Goal: Use online tool/utility: Utilize a website feature to perform a specific function

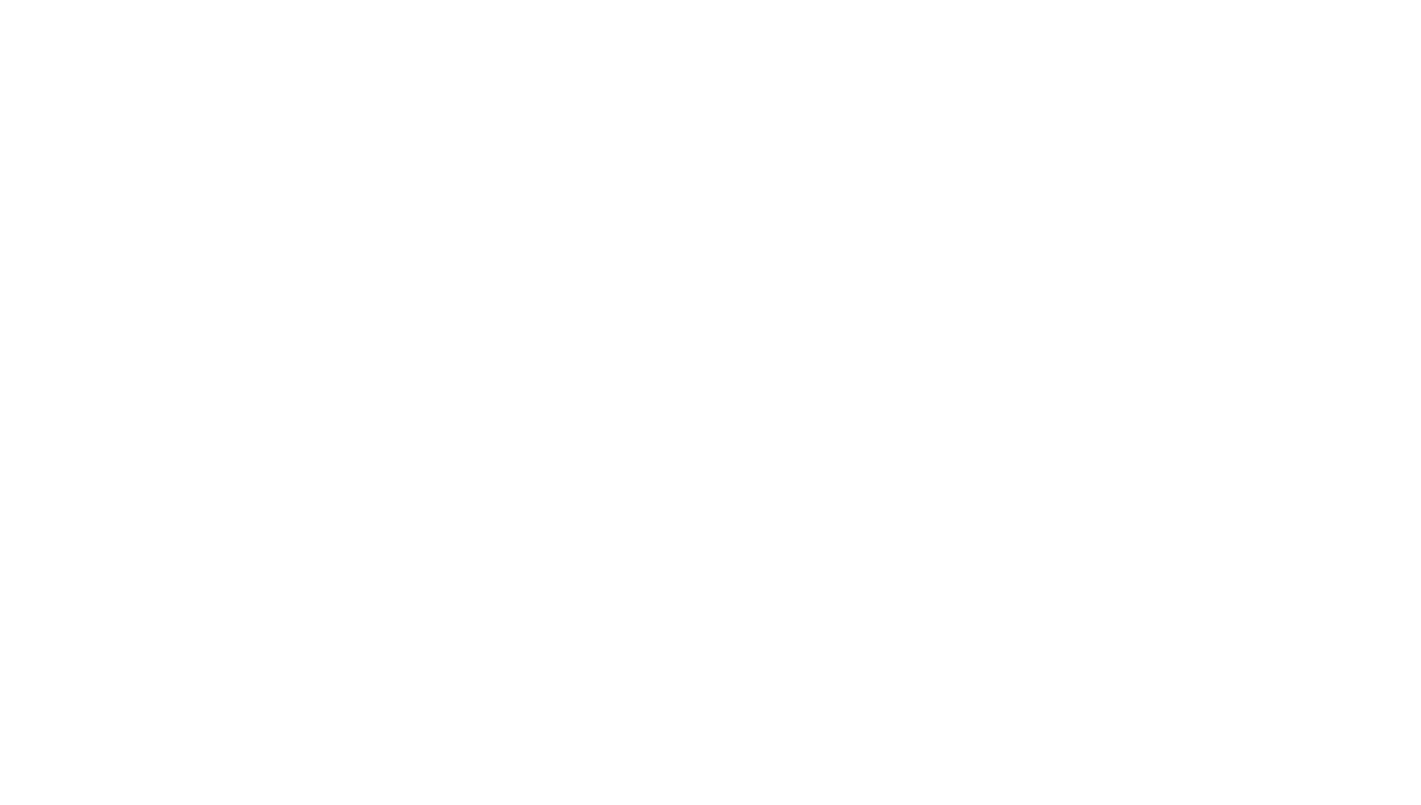
select select "percentage"
select select "collection"
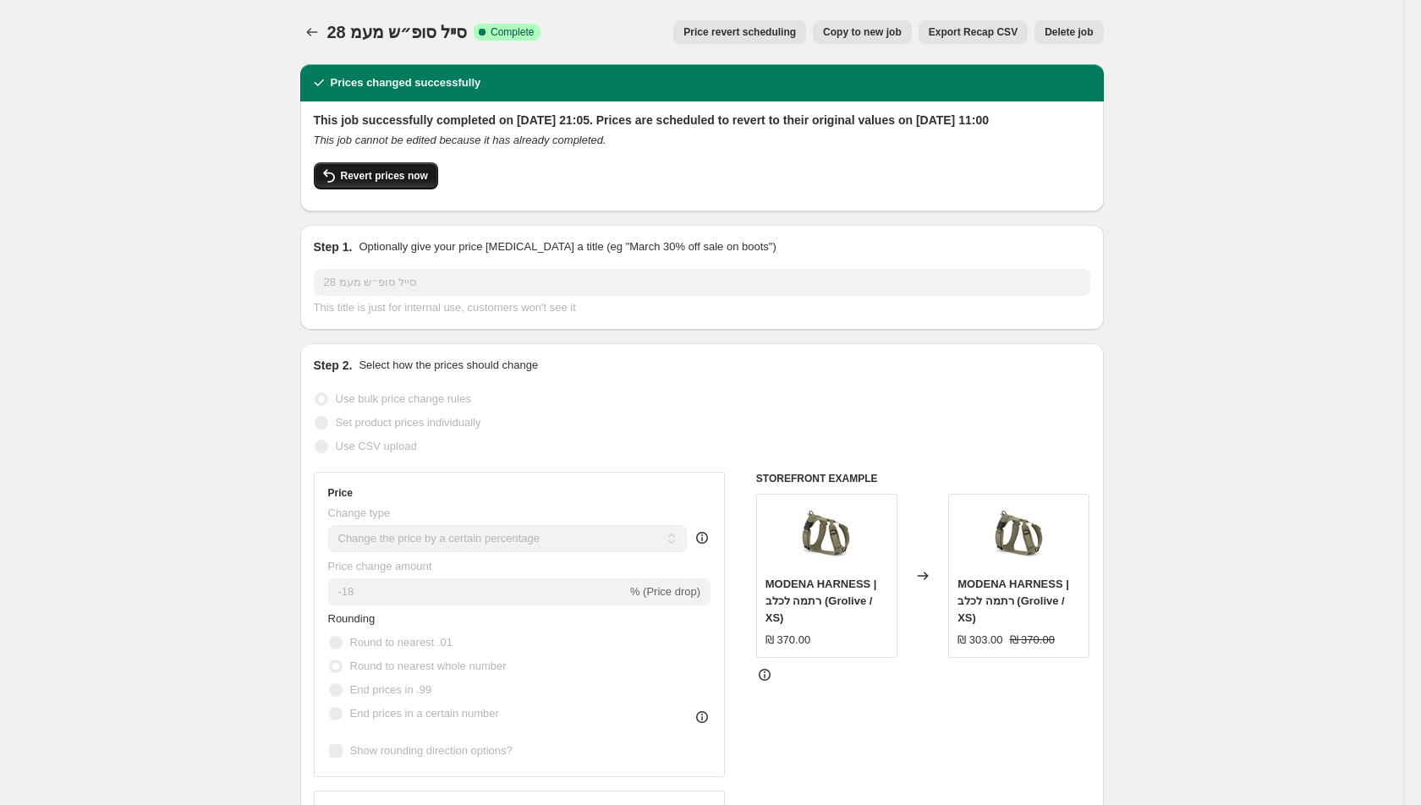
click at [374, 183] on span "Revert prices now" at bounding box center [384, 176] width 87 height 14
checkbox input "false"
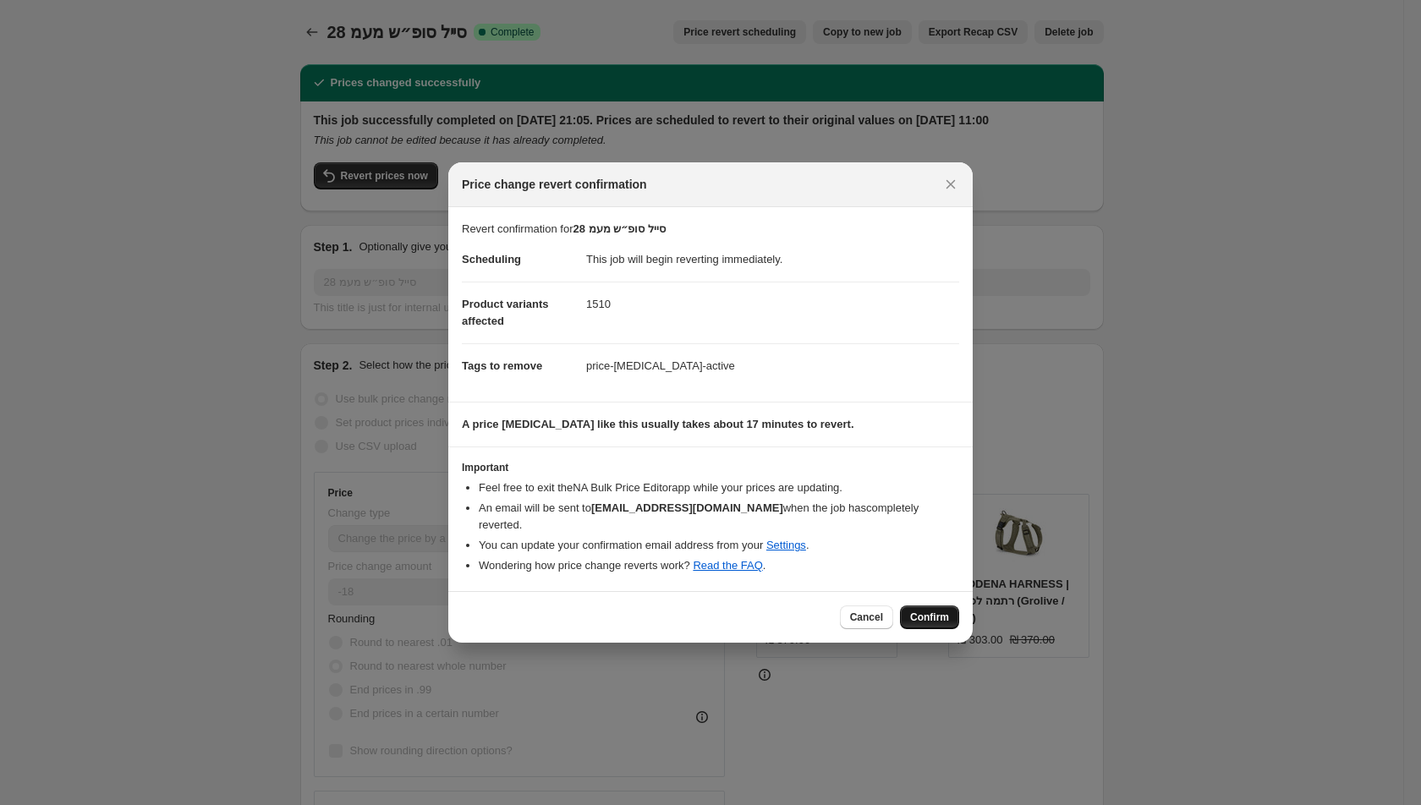
click at [925, 612] on span "Confirm" at bounding box center [929, 618] width 39 height 14
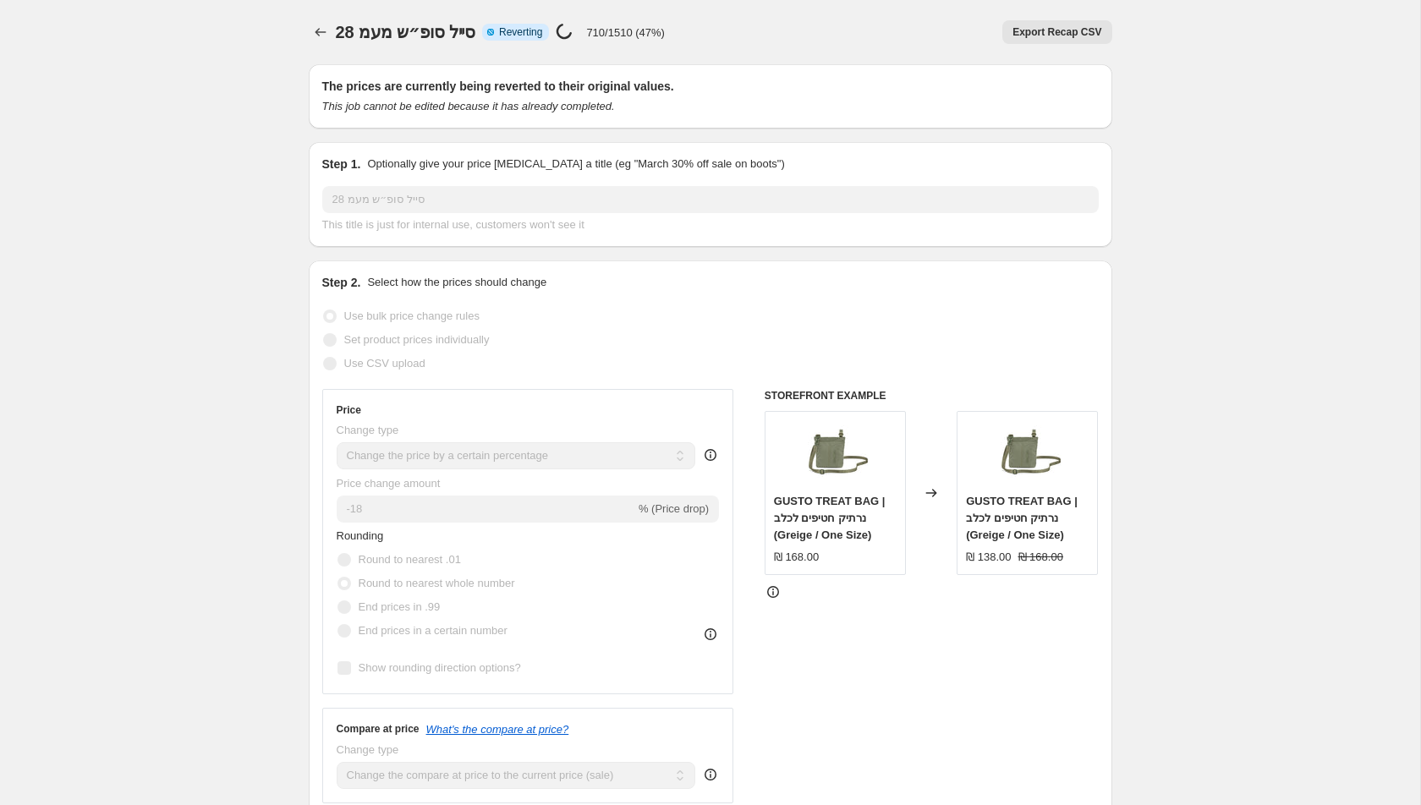
select select "percentage"
select select "collection"
